Goal: Communication & Community: Participate in discussion

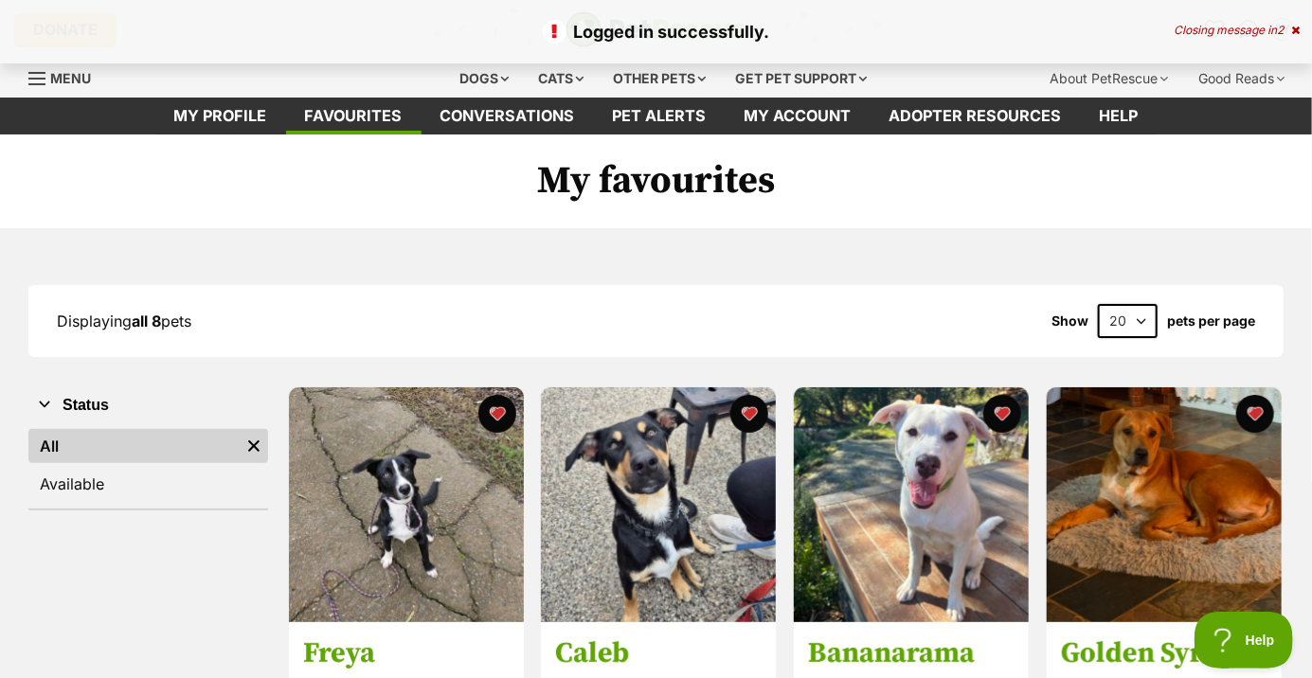
click at [527, 116] on link "Conversations" at bounding box center [508, 116] width 172 height 37
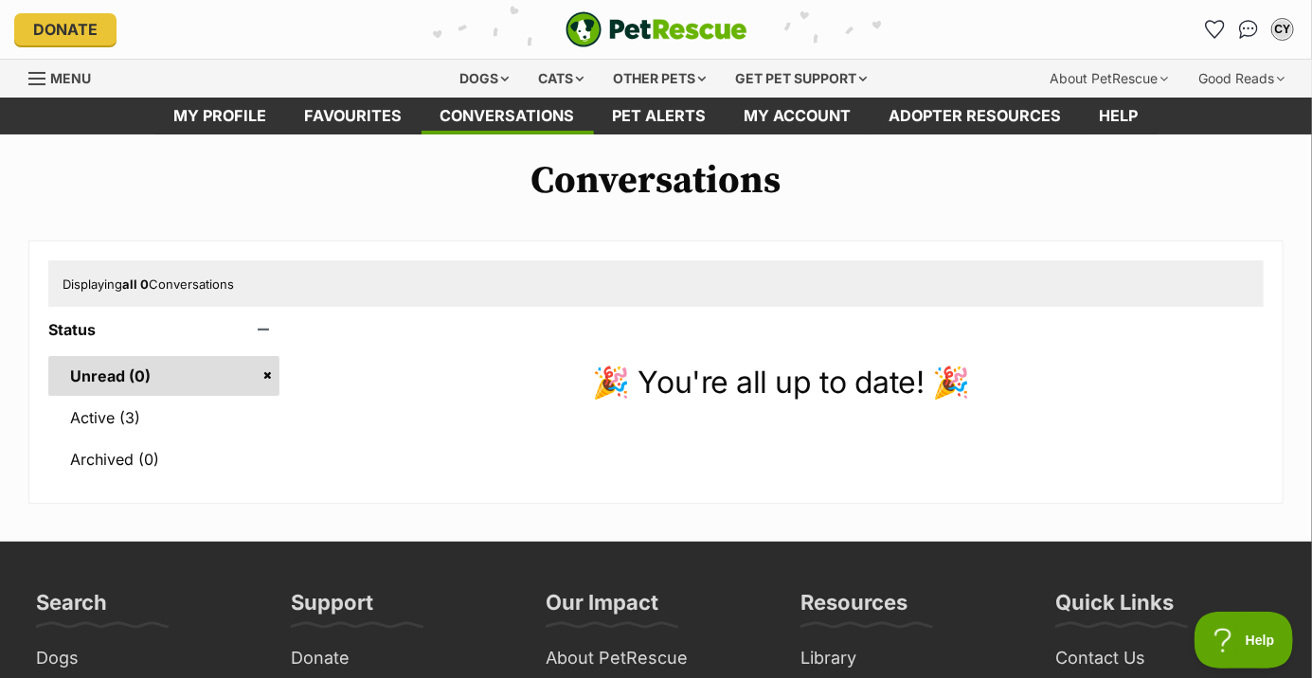
click at [185, 414] on link "Active (3)" at bounding box center [163, 418] width 231 height 40
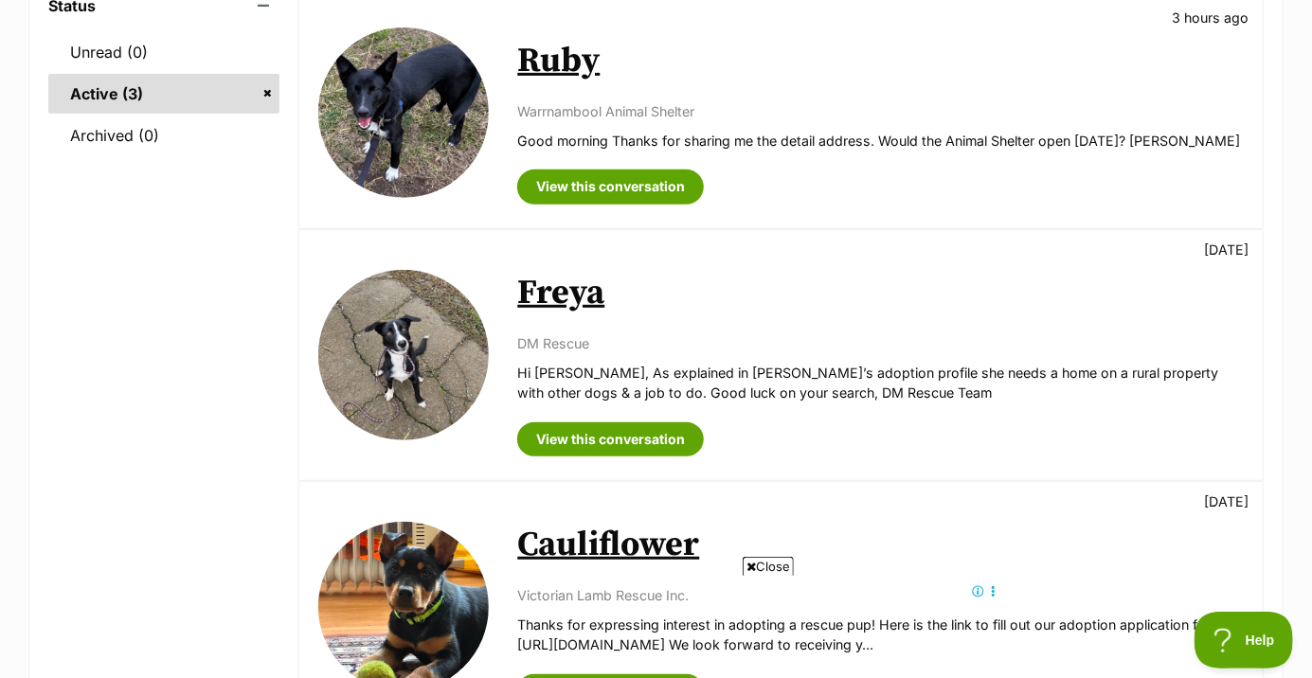
scroll to position [323, 0]
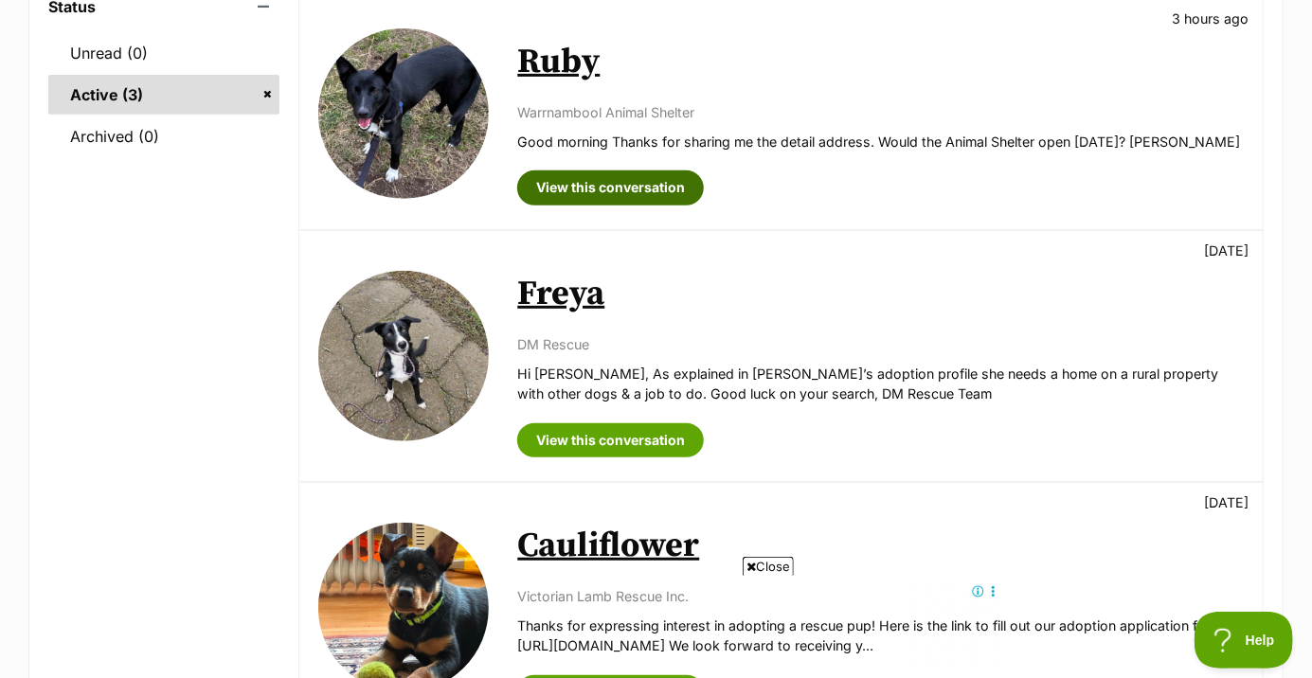
click at [629, 171] on link "View this conversation" at bounding box center [610, 188] width 187 height 34
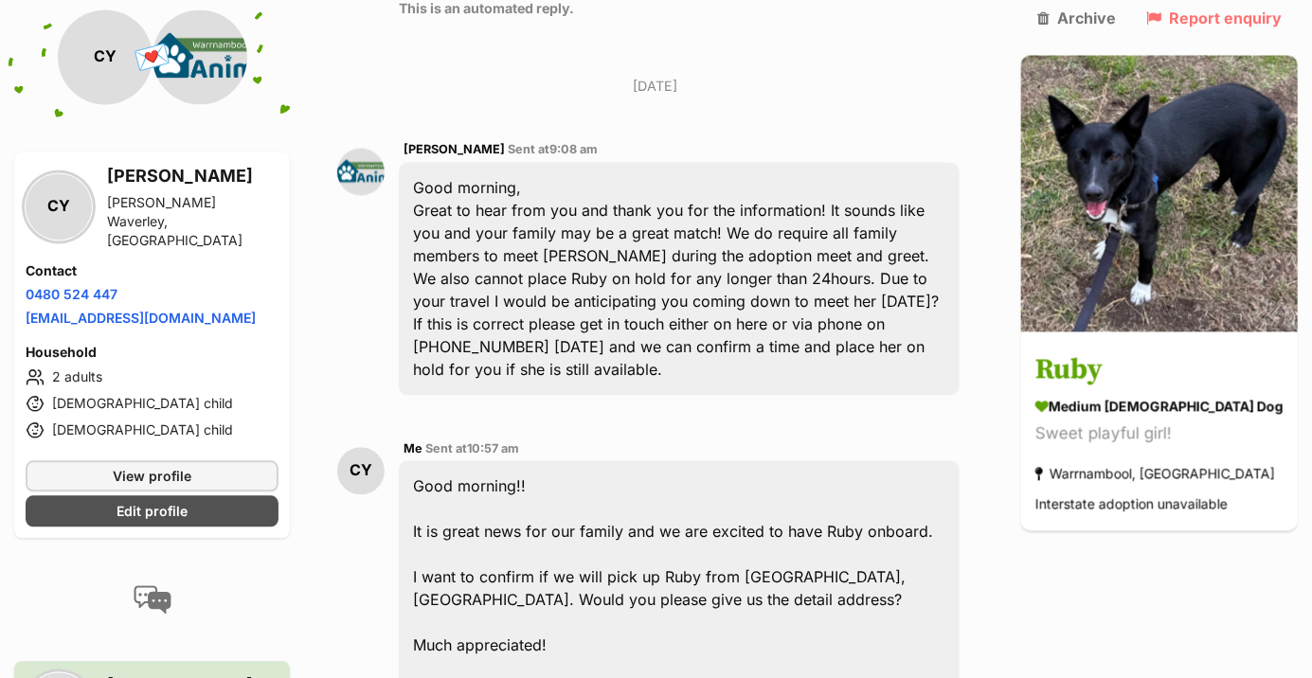
scroll to position [1641, 0]
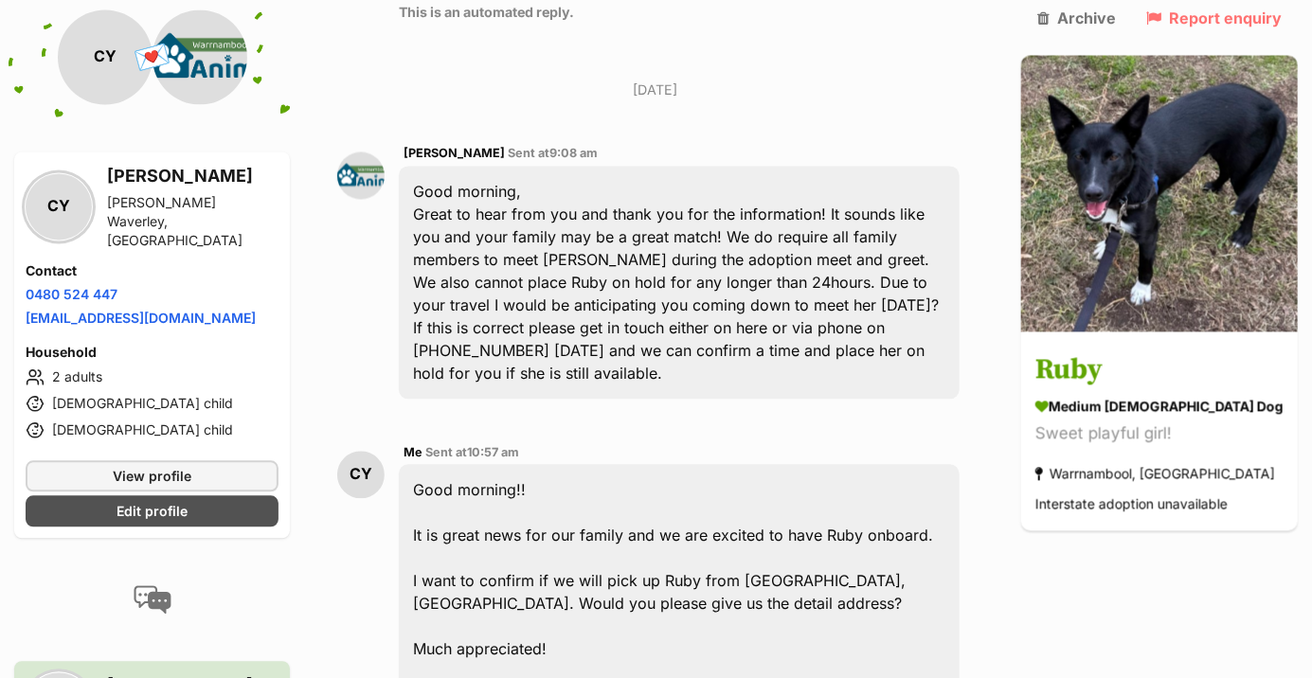
click at [802, 576] on div "Good morning!! It is great news for our family and we are excited to have Ruby …" at bounding box center [679, 592] width 561 height 256
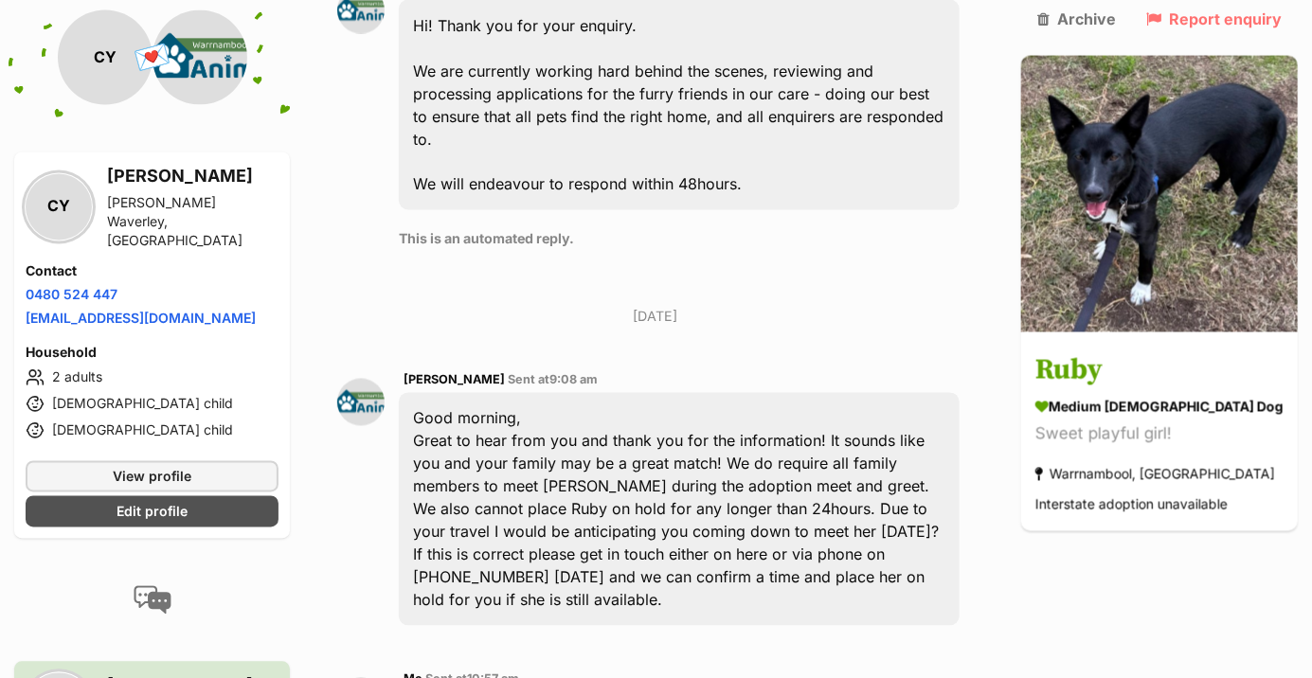
scroll to position [1421, 0]
